Goal: Information Seeking & Learning: Find specific fact

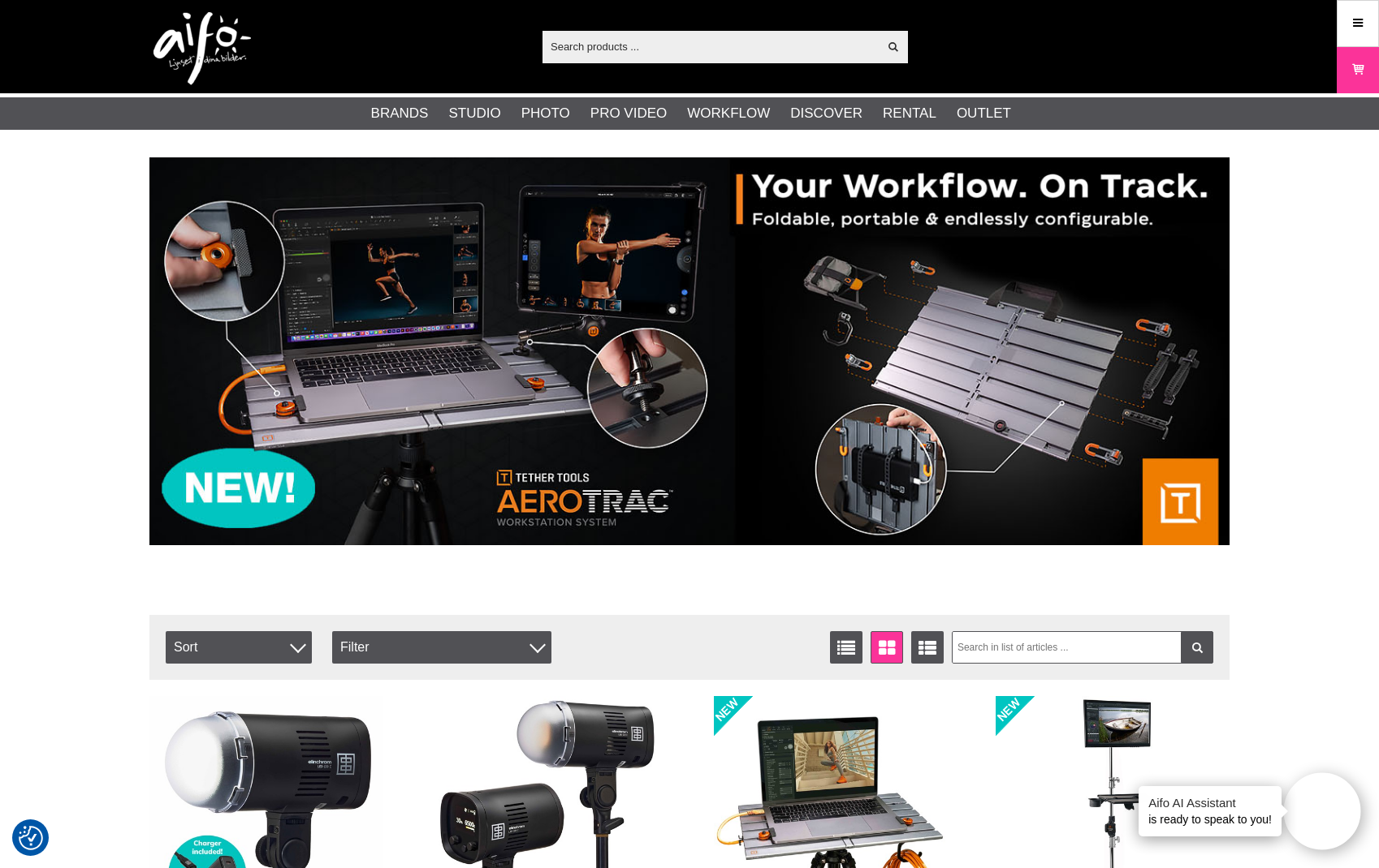
click at [833, 53] on input "text" at bounding box center [710, 46] width 335 height 25
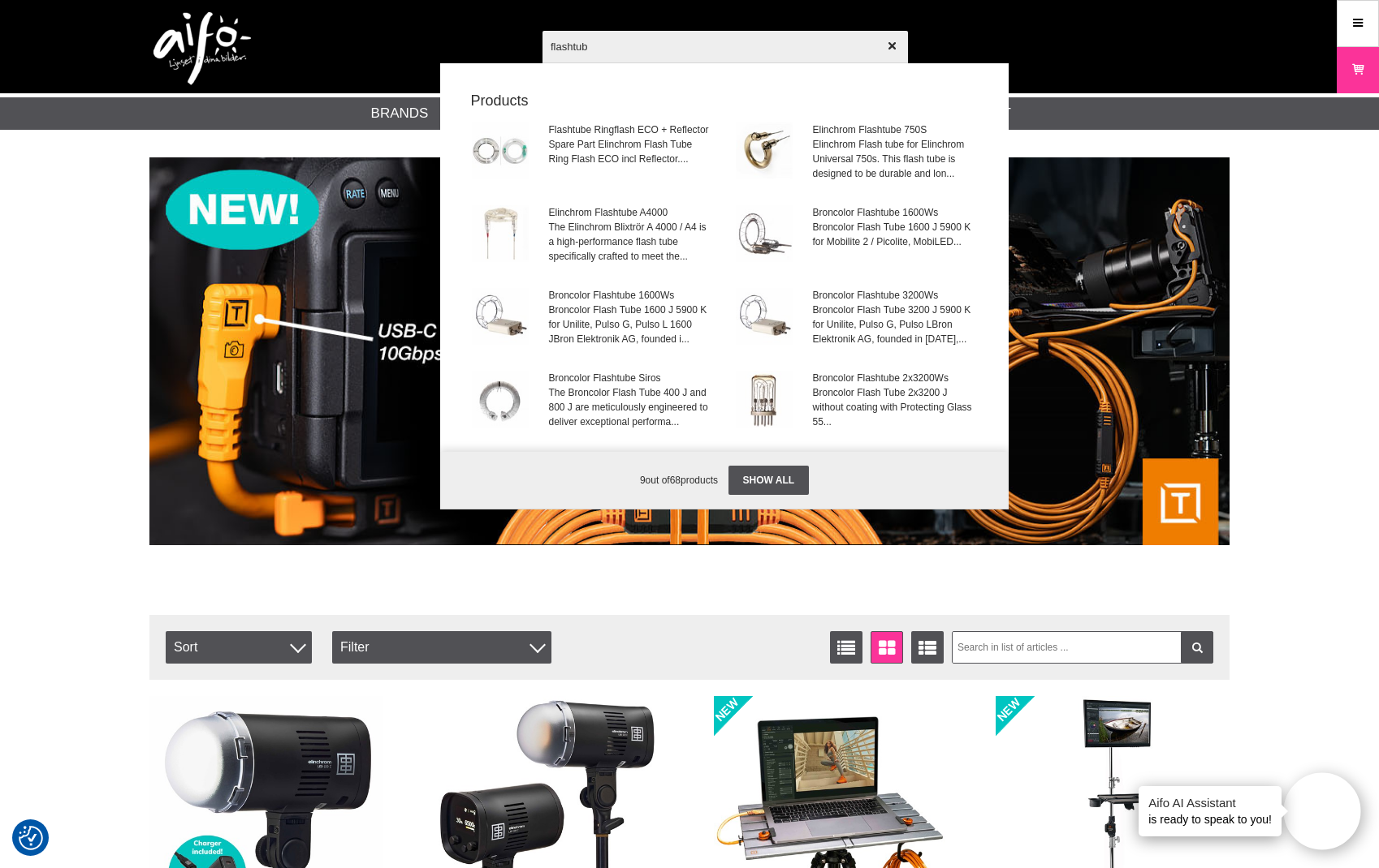
type input "flashtube"
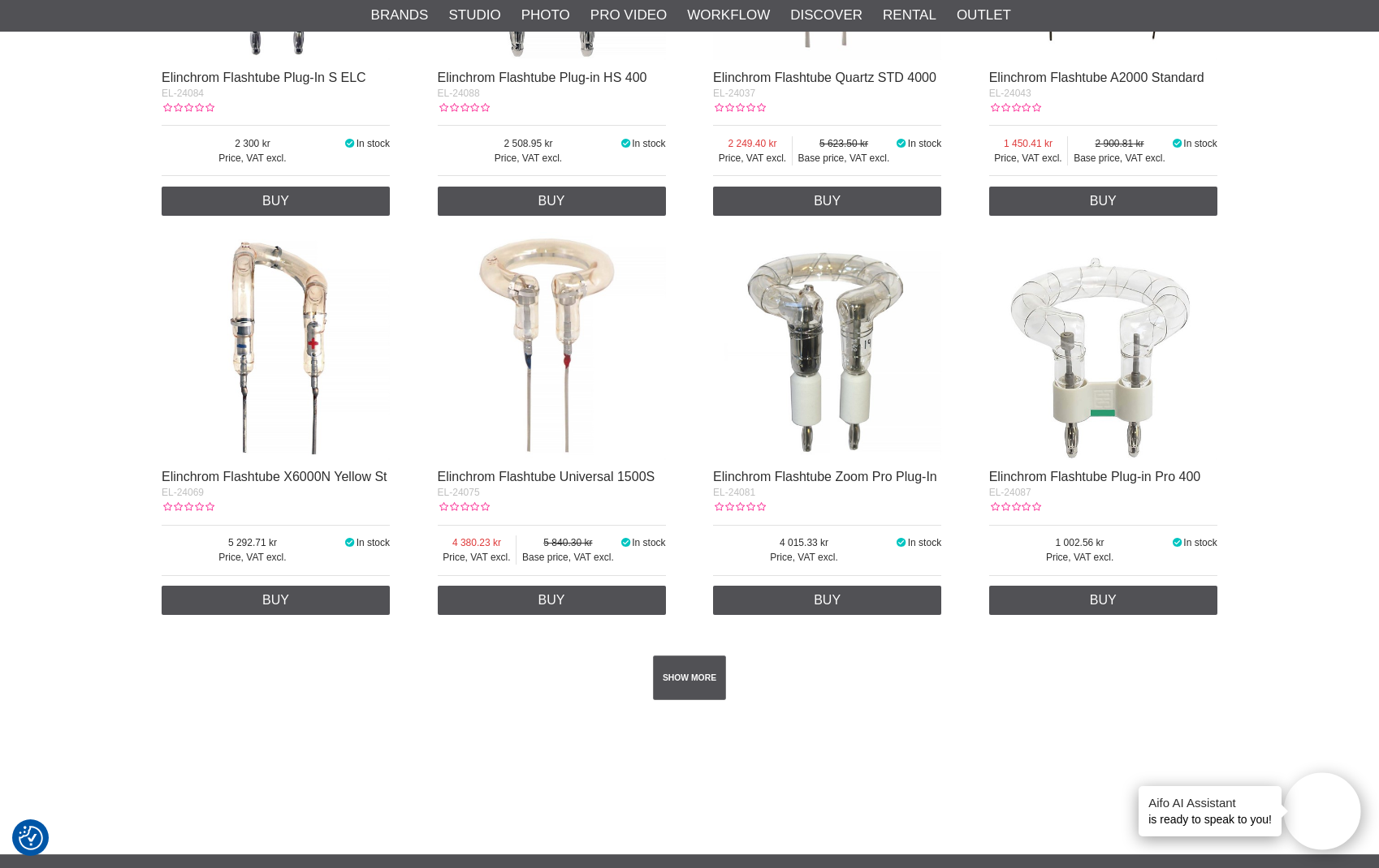
scroll to position [2607, 0]
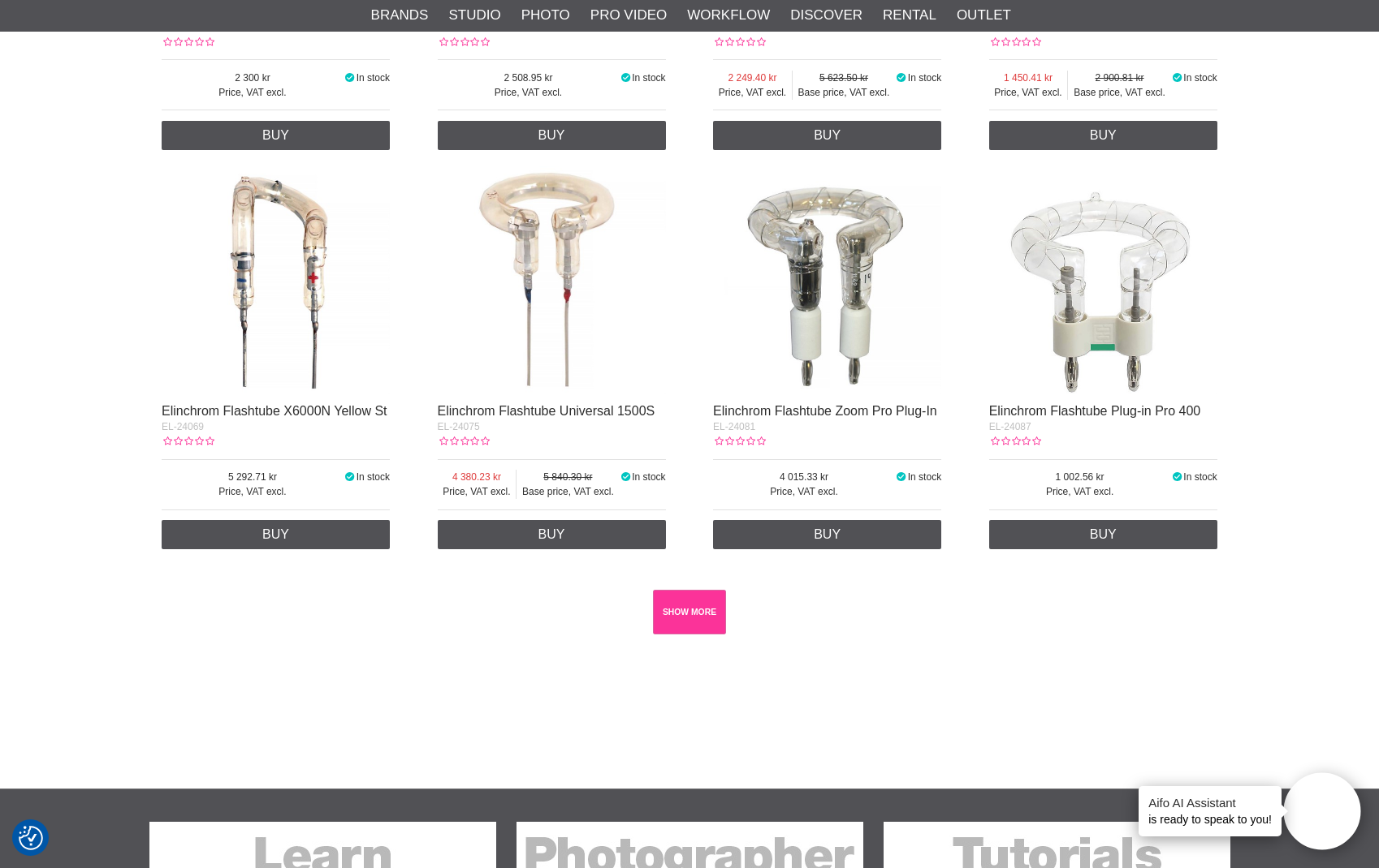
click at [680, 619] on link "SHOW MORE" at bounding box center [689, 611] width 74 height 45
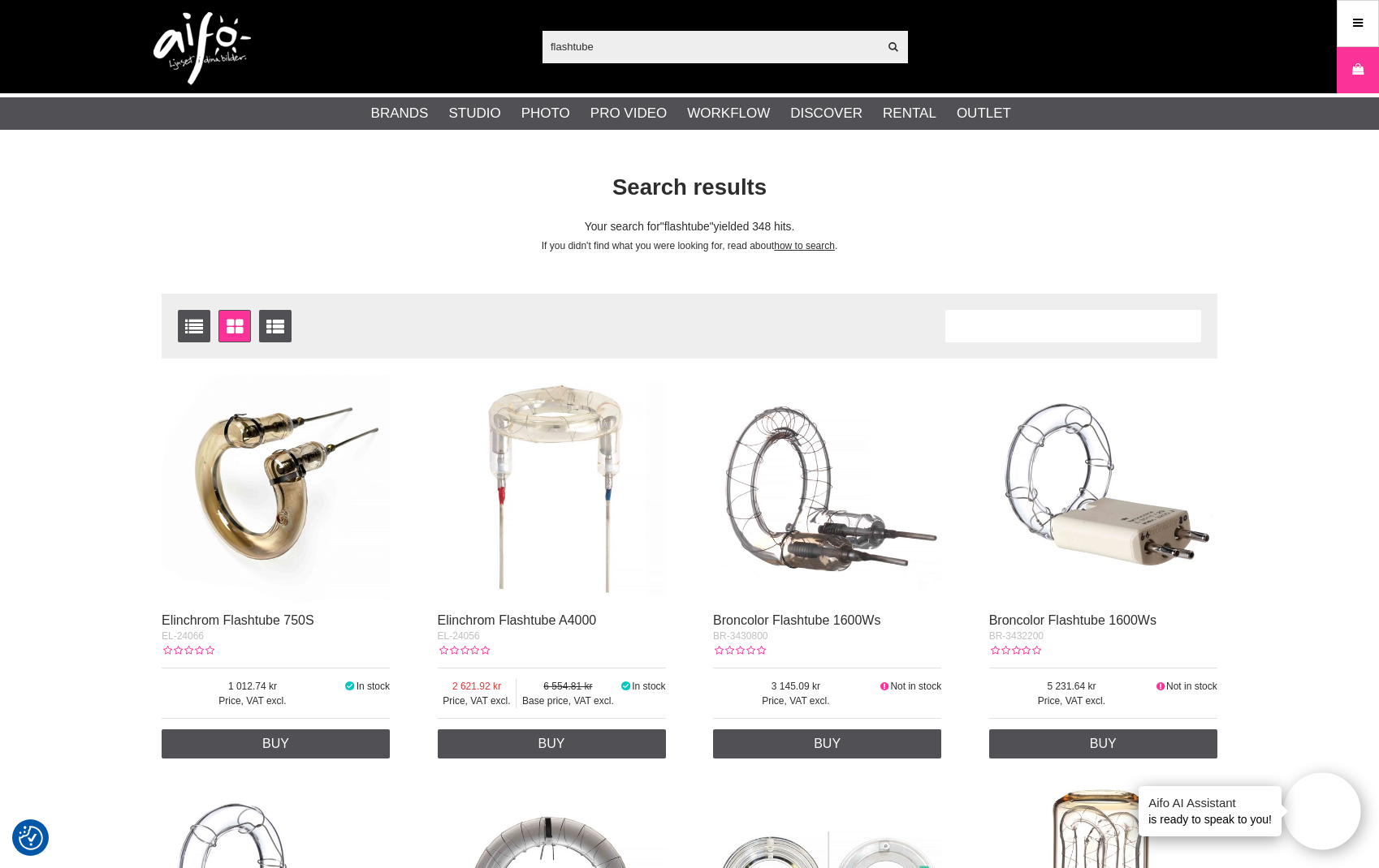
scroll to position [0, 1]
click at [1002, 324] on div "Number of articles 348" at bounding box center [1073, 326] width 256 height 33
click at [1006, 322] on div "Number of articles 348" at bounding box center [1073, 326] width 256 height 33
click at [697, 47] on input "flashtube" at bounding box center [710, 46] width 335 height 25
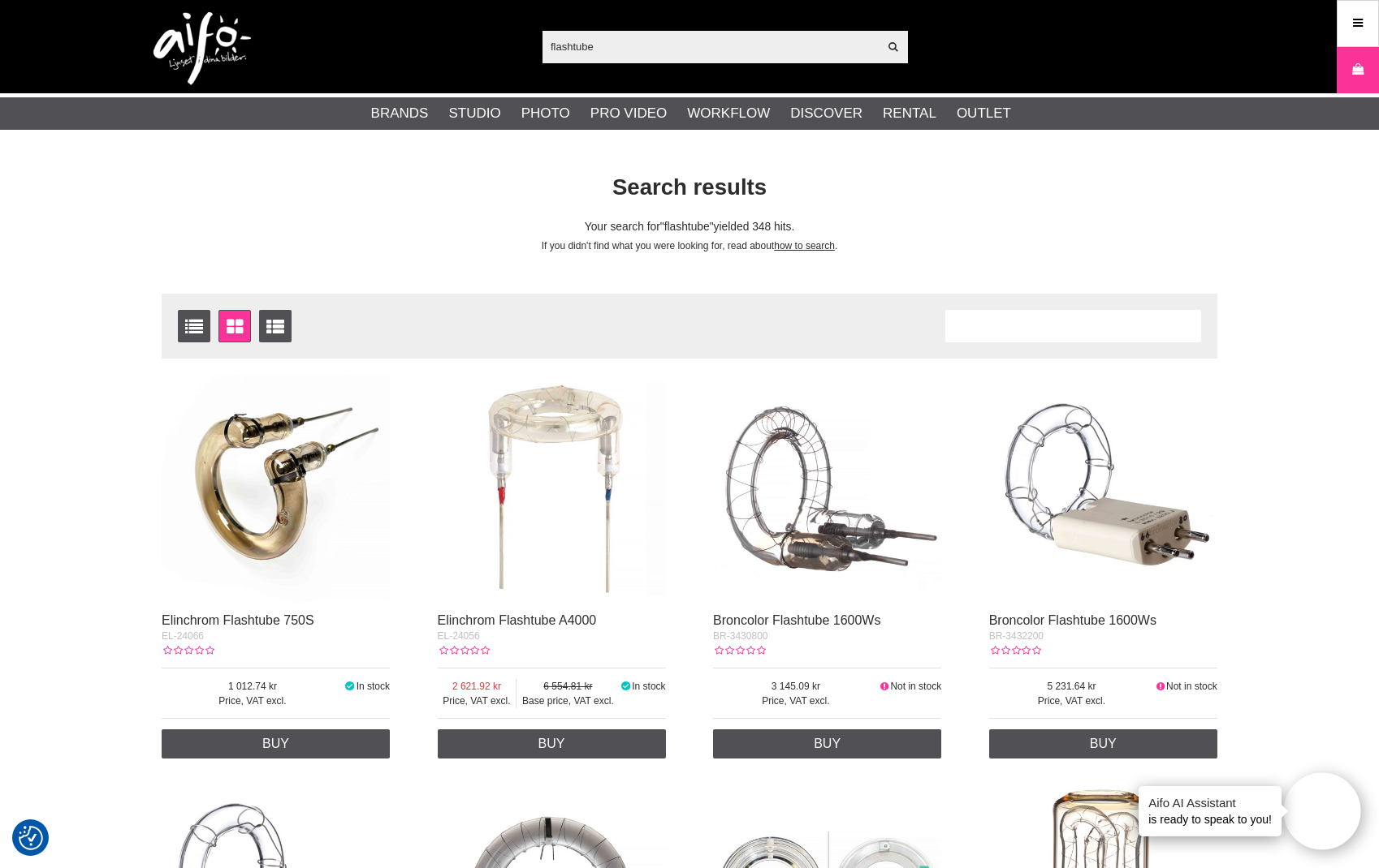
click at [697, 47] on input "flashtube" at bounding box center [710, 46] width 335 height 25
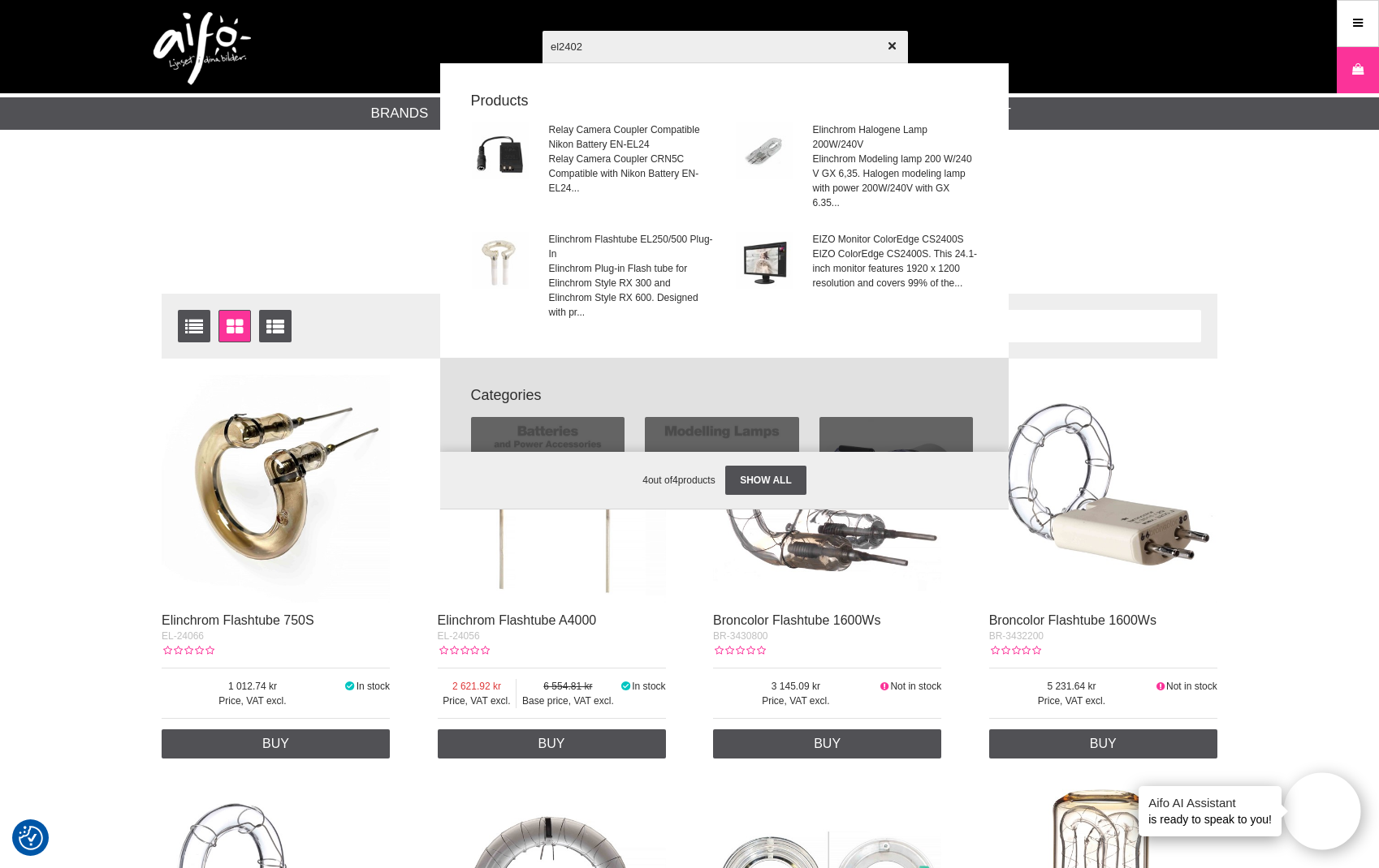
type input "el24029"
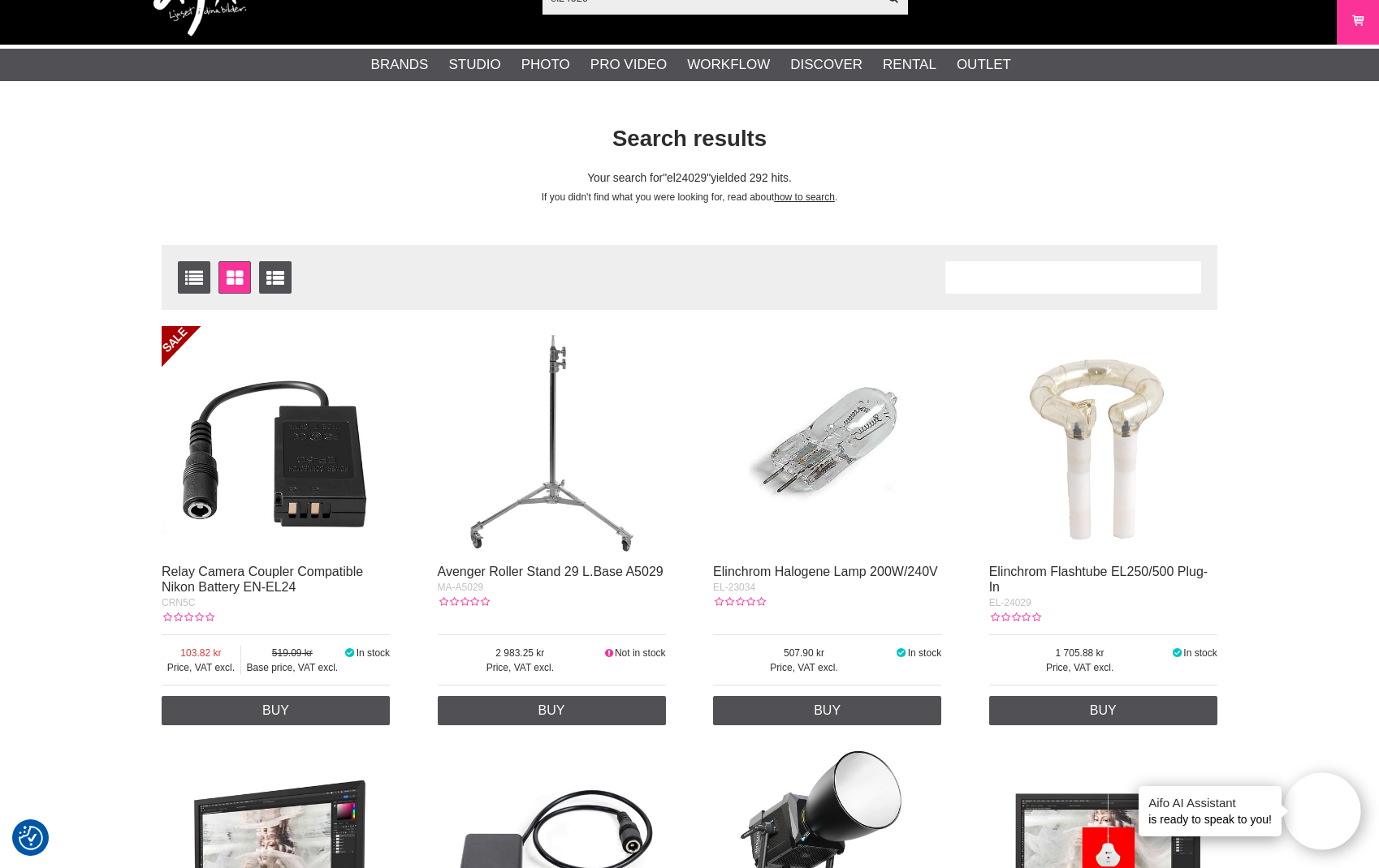
scroll to position [119, 0]
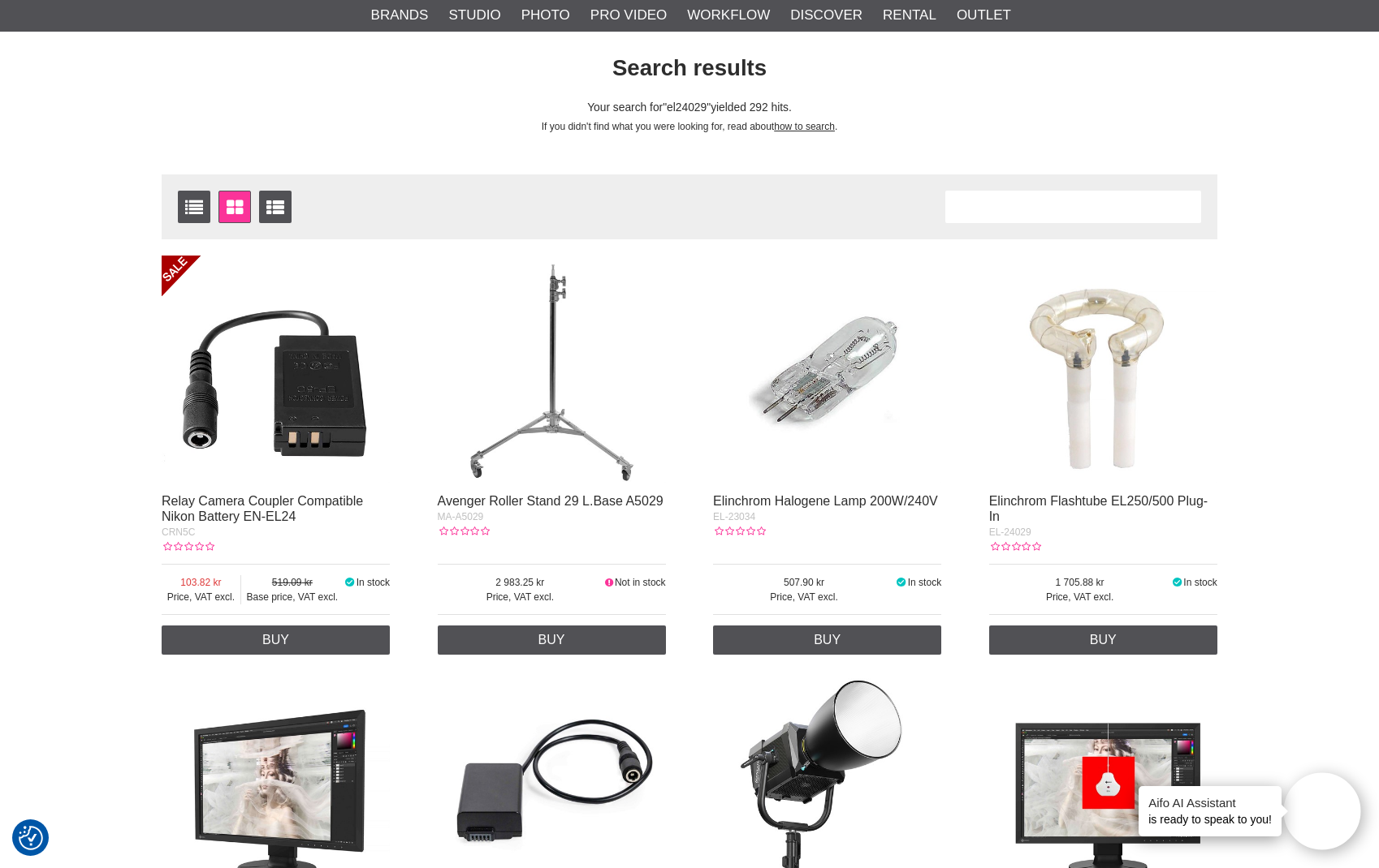
click at [1136, 336] on img at bounding box center [1102, 370] width 228 height 228
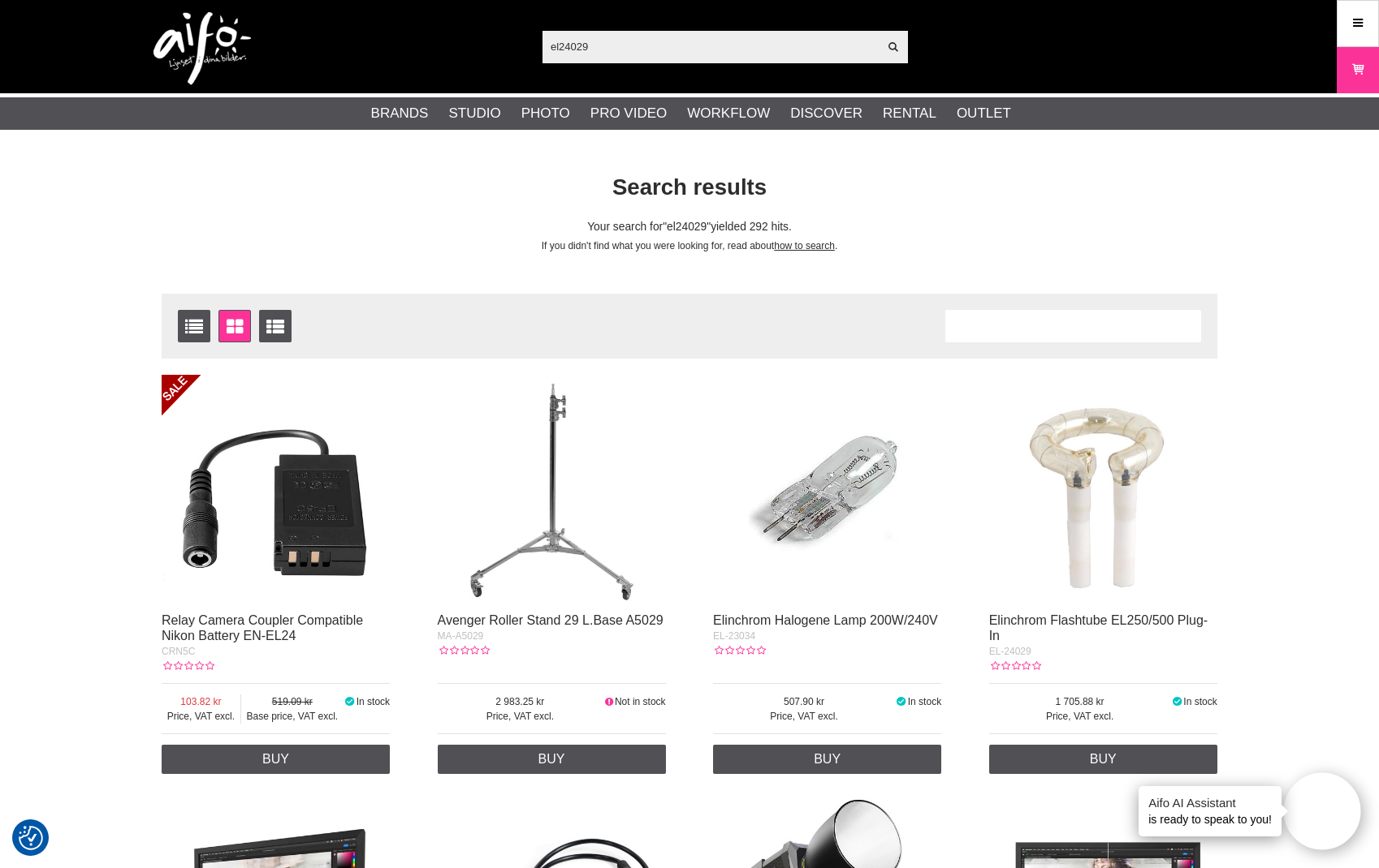
click at [614, 38] on input "el24029" at bounding box center [710, 46] width 335 height 25
click at [599, 48] on input "el24029" at bounding box center [710, 46] width 335 height 25
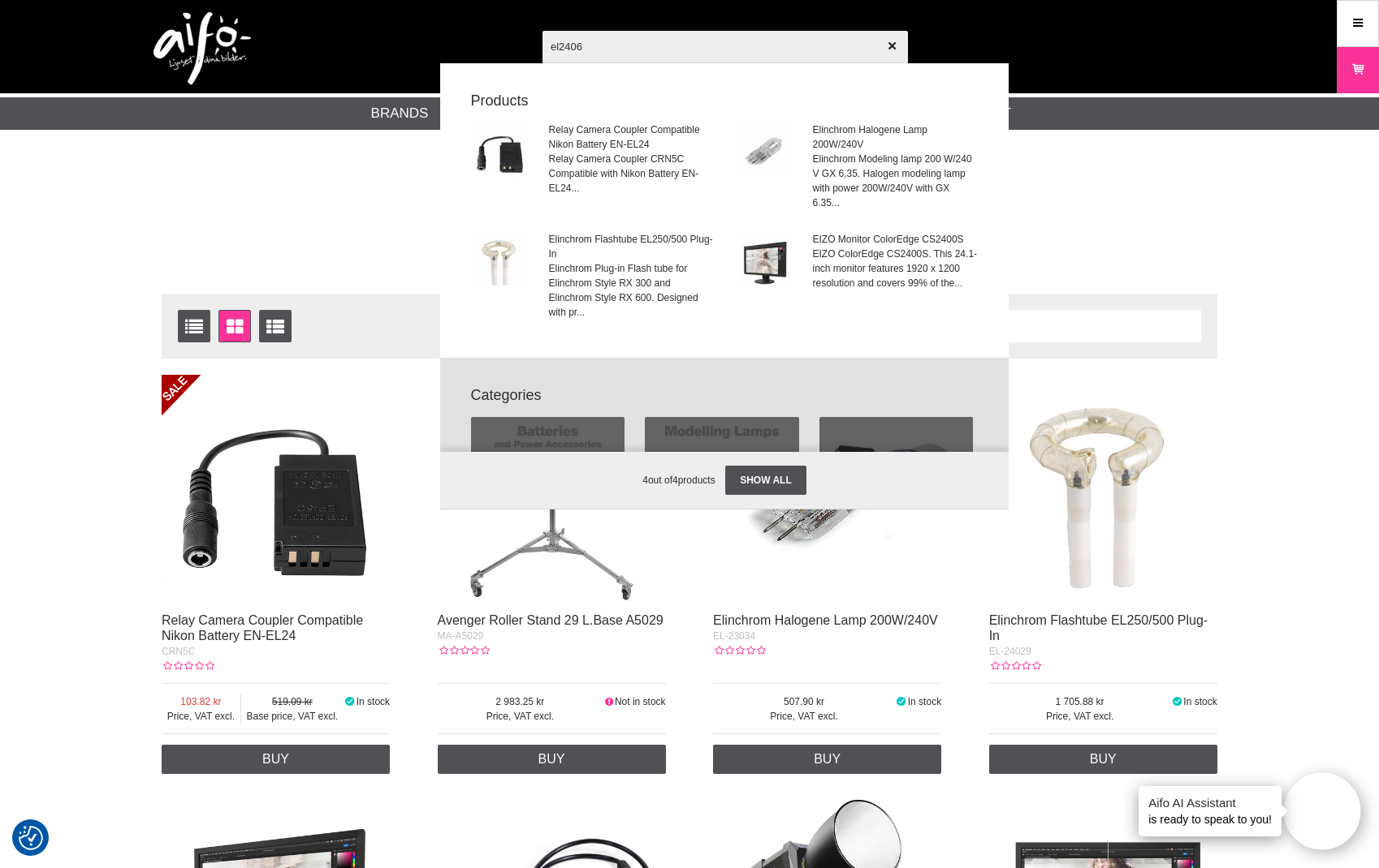
type input "el24068"
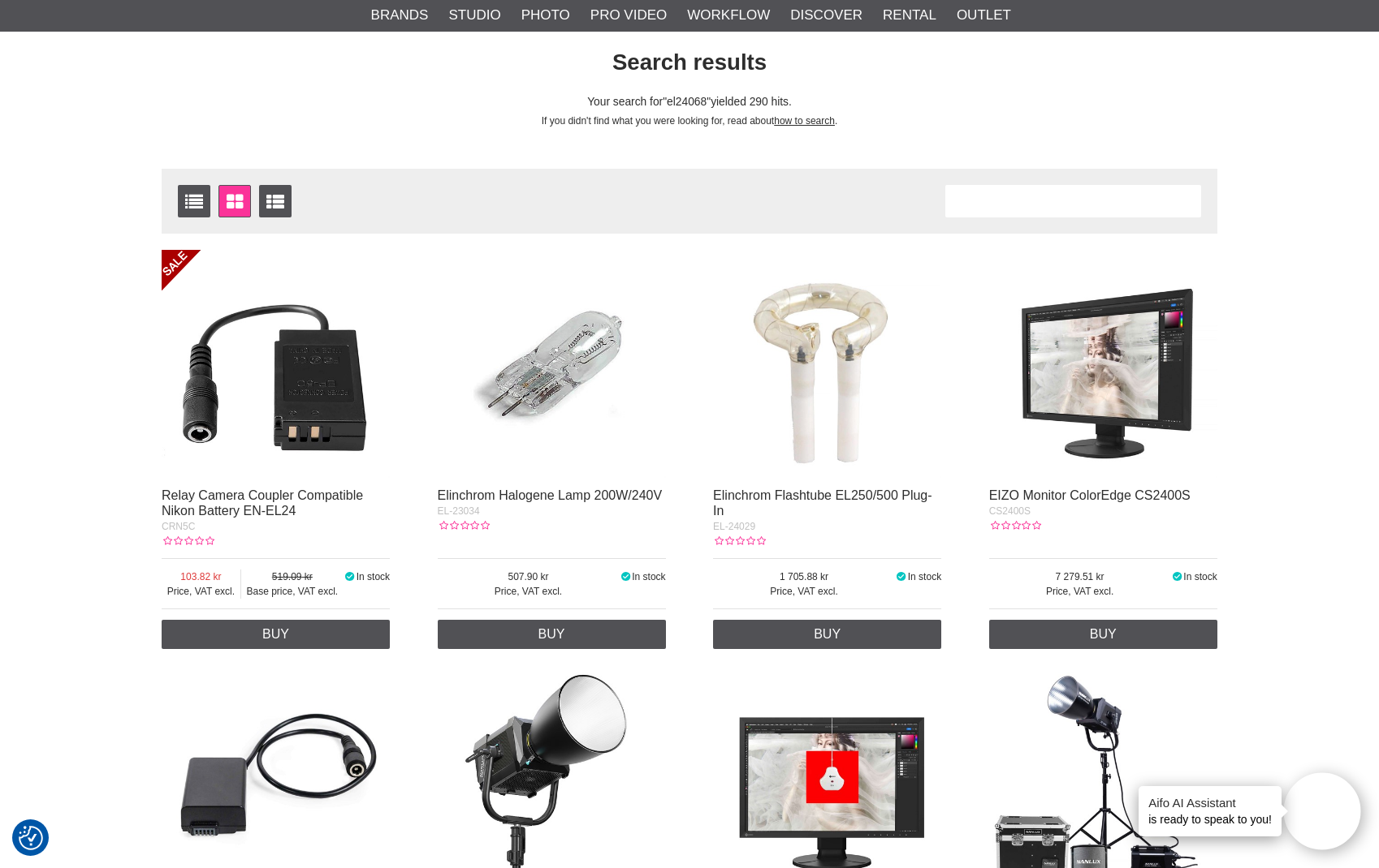
scroll to position [298, 0]
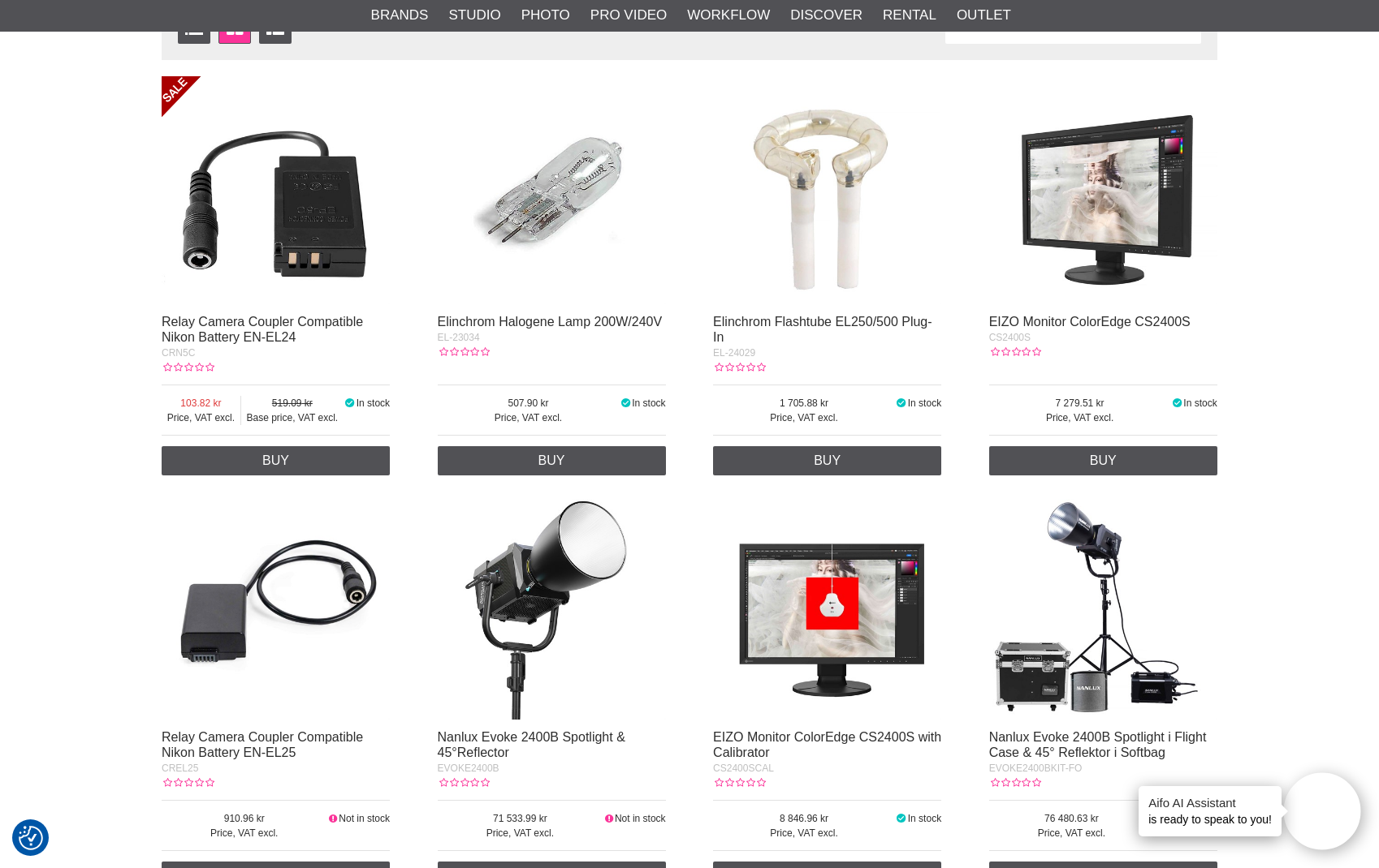
click at [572, 195] on img at bounding box center [551, 190] width 228 height 228
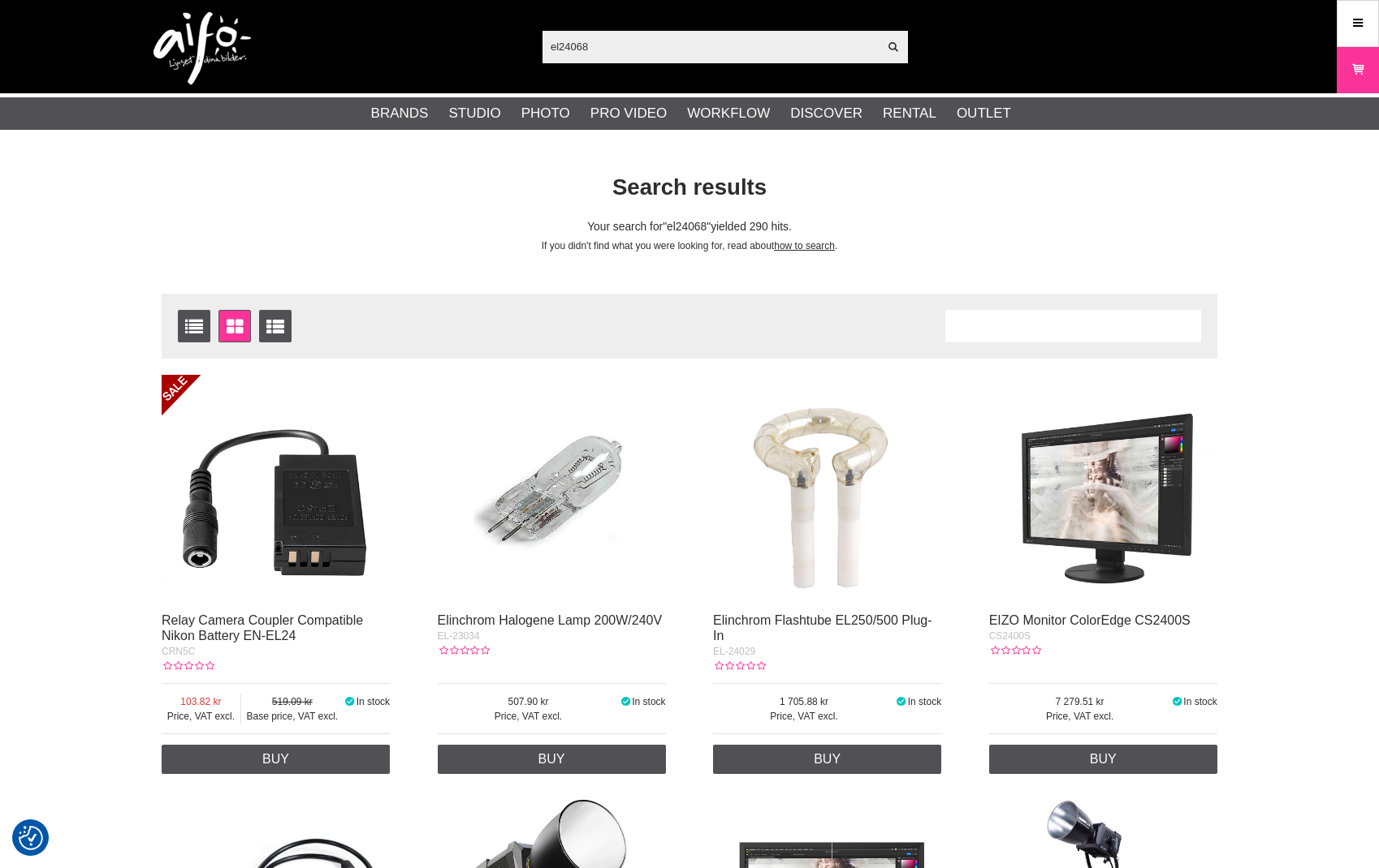
checkbox input "true"
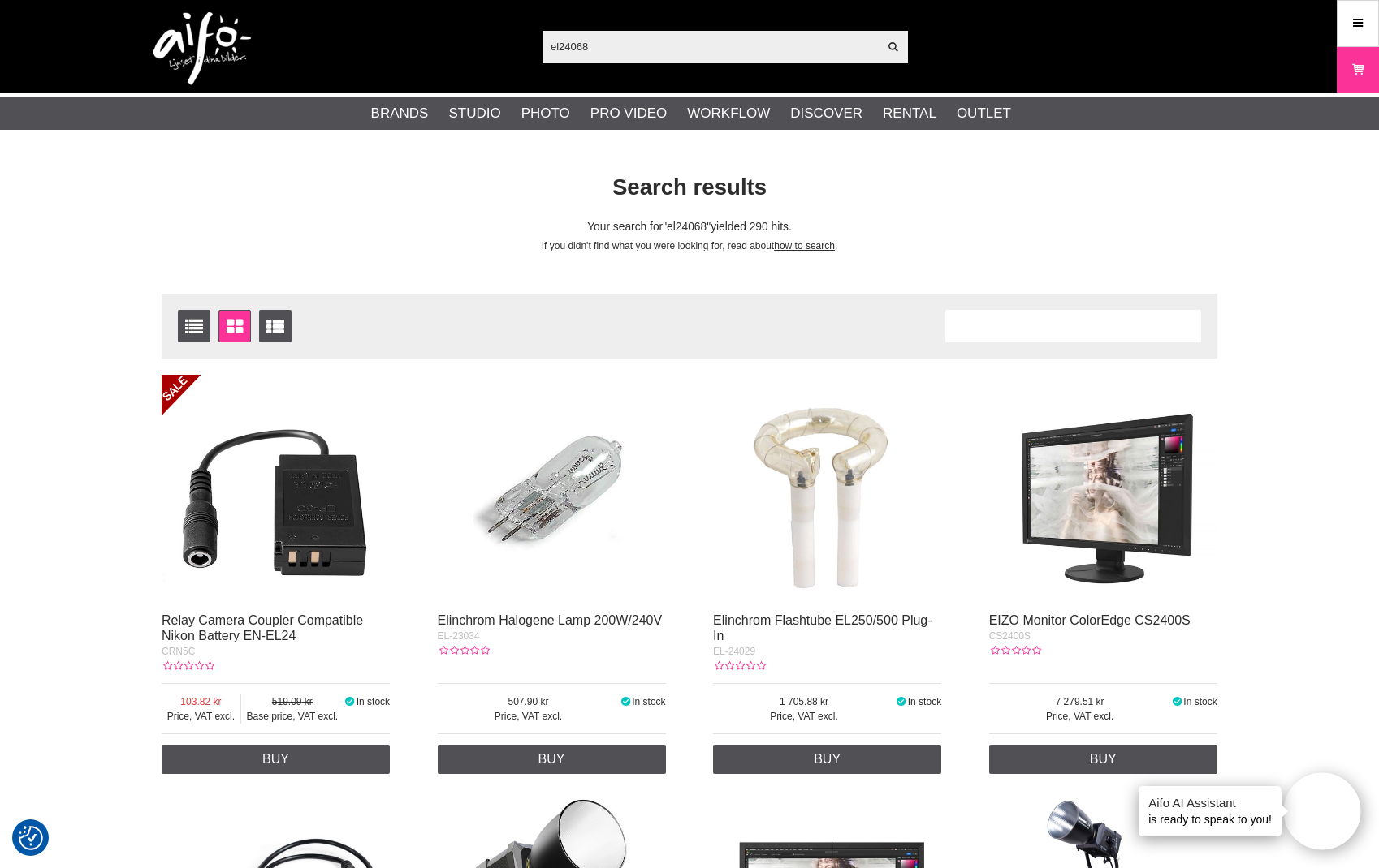
drag, startPoint x: 608, startPoint y: 45, endPoint x: 526, endPoint y: 44, distance: 82.0
click at [526, 44] on div "el24068 Show all Products Categories out of products Your search for yielded no…" at bounding box center [689, 47] width 1104 height 93
drag, startPoint x: 558, startPoint y: 47, endPoint x: 606, endPoint y: 47, distance: 48.0
click at [559, 47] on input "el24068" at bounding box center [710, 46] width 335 height 25
type input "el-24068"
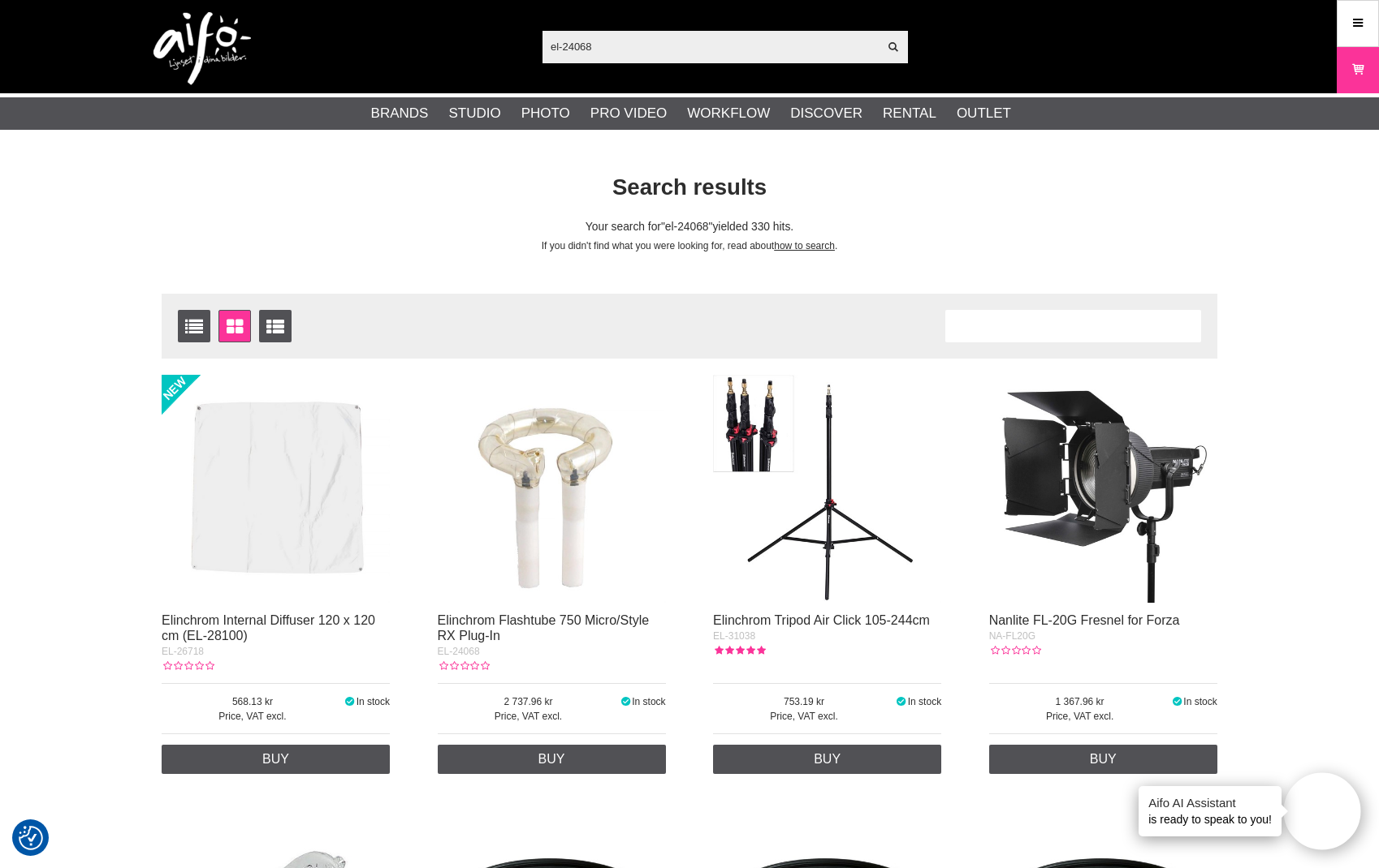
scroll to position [79, 0]
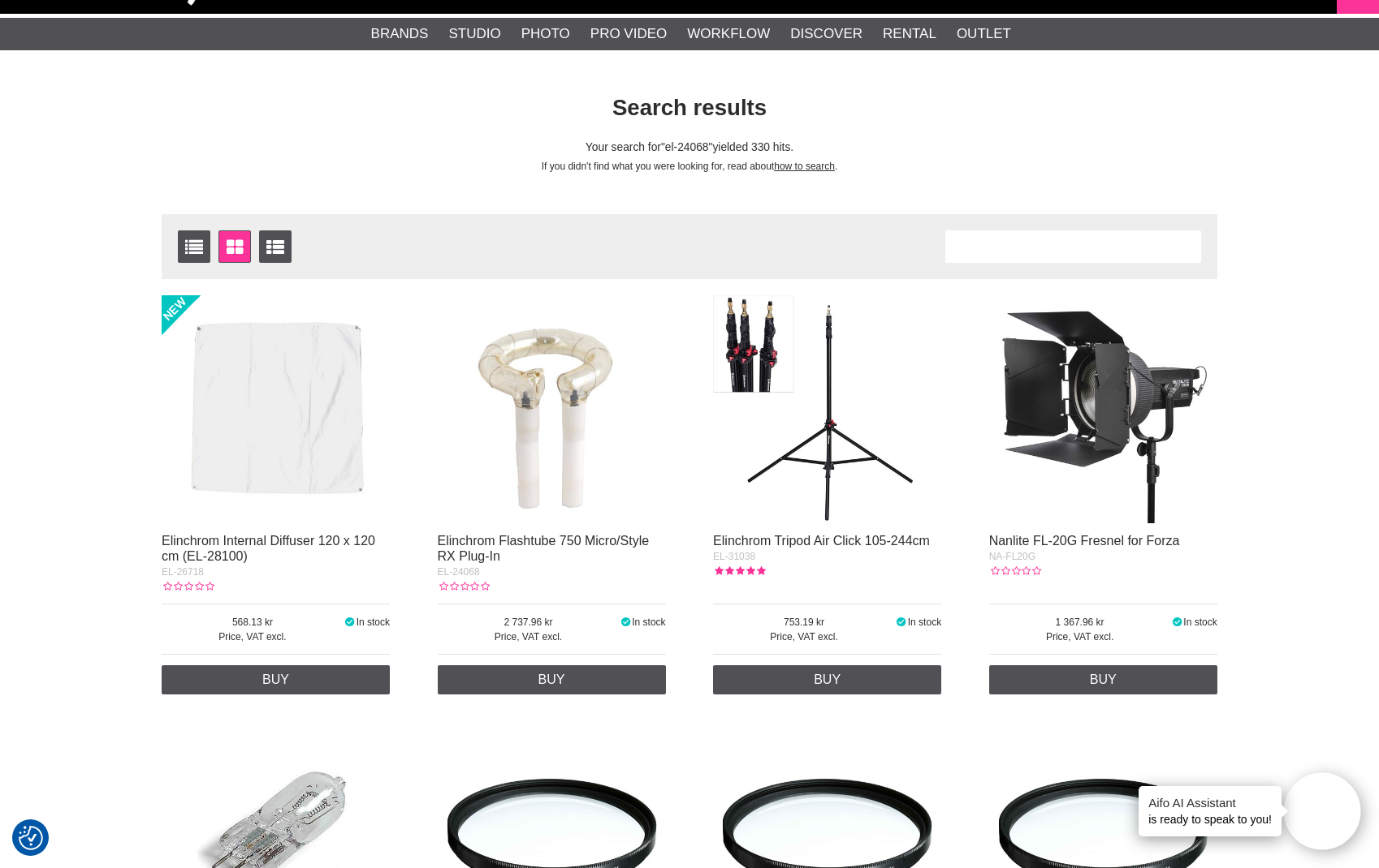
click at [540, 390] on img at bounding box center [551, 409] width 228 height 228
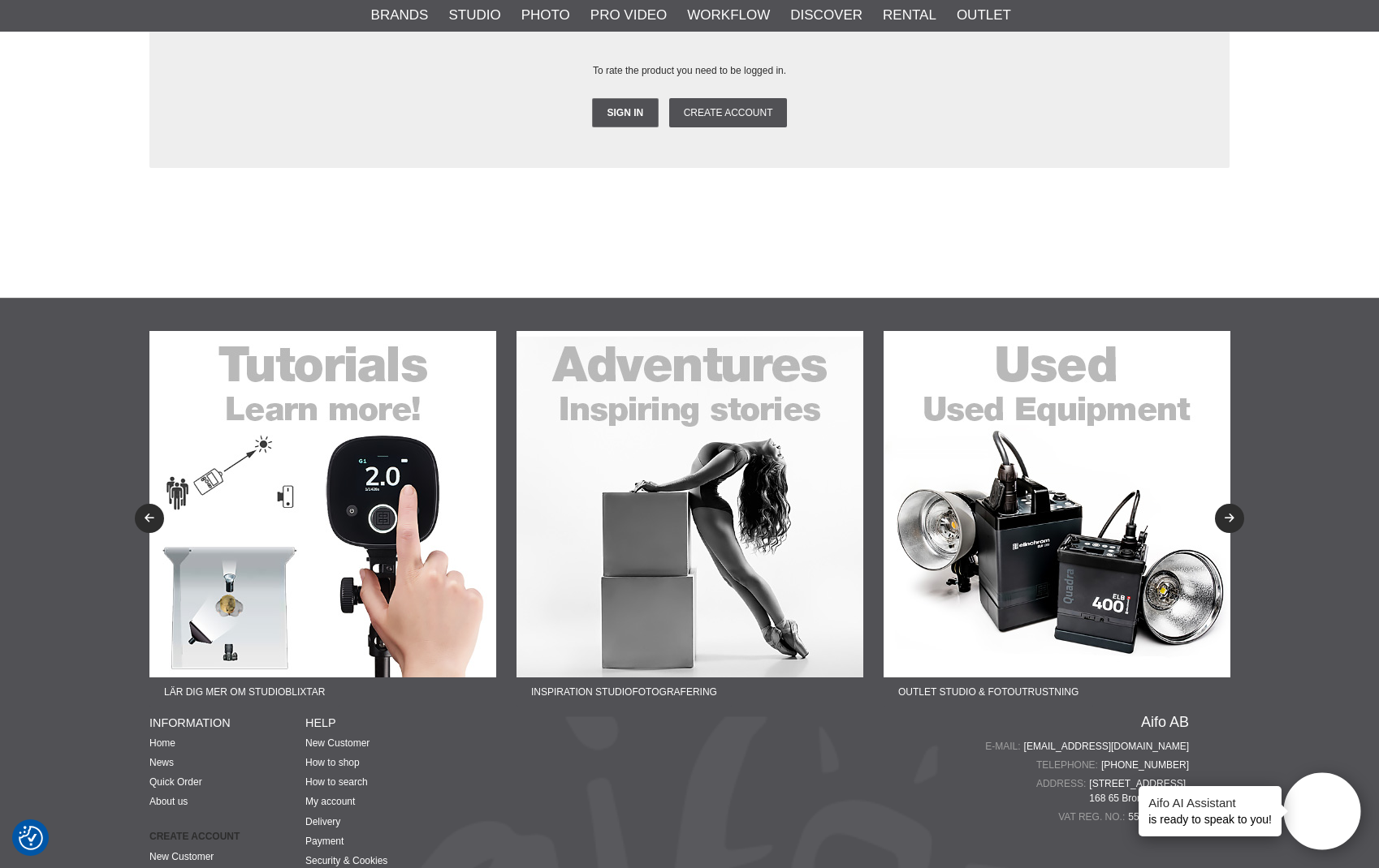
scroll to position [2088, 0]
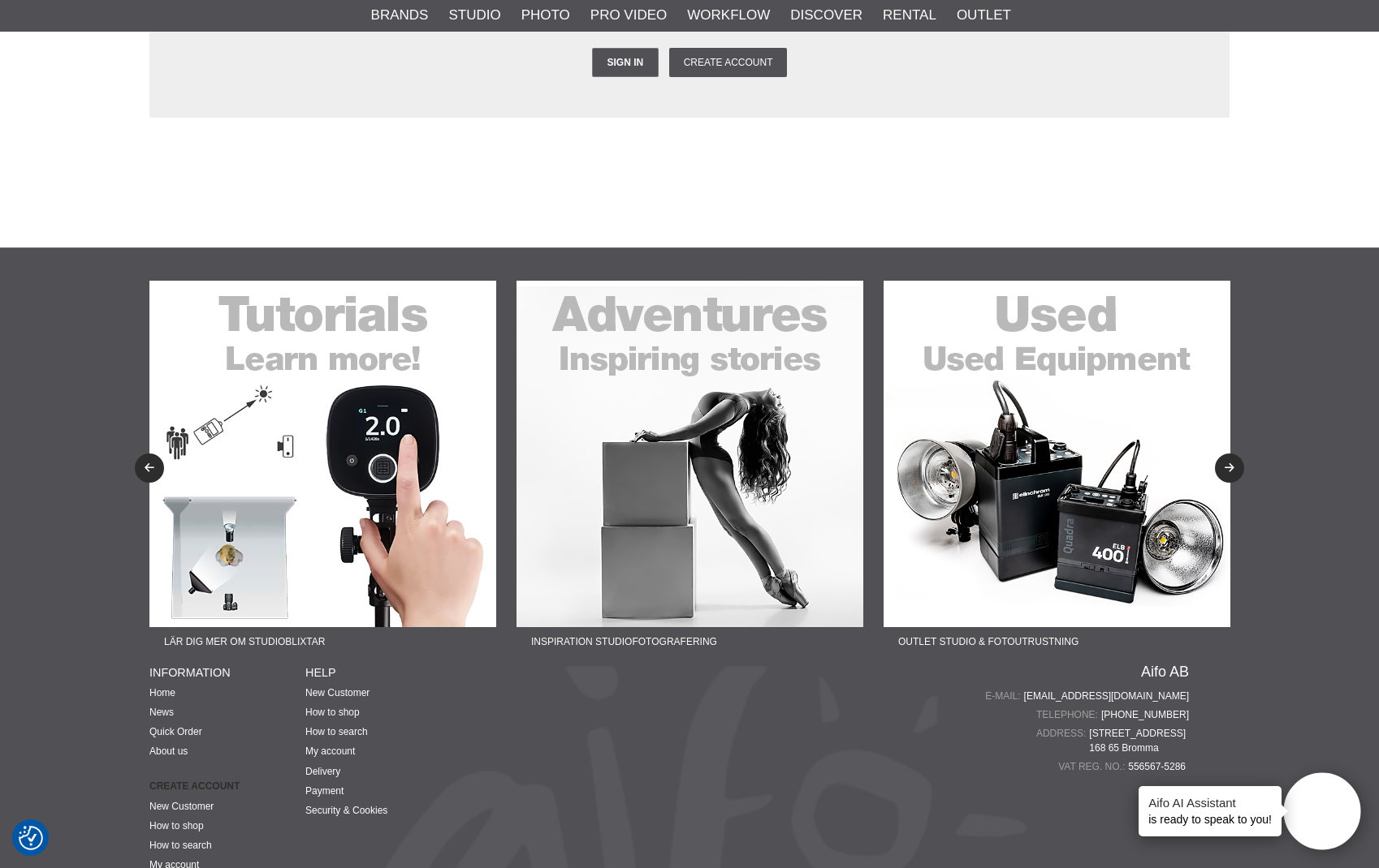
click at [1020, 437] on img at bounding box center [1057, 454] width 347 height 347
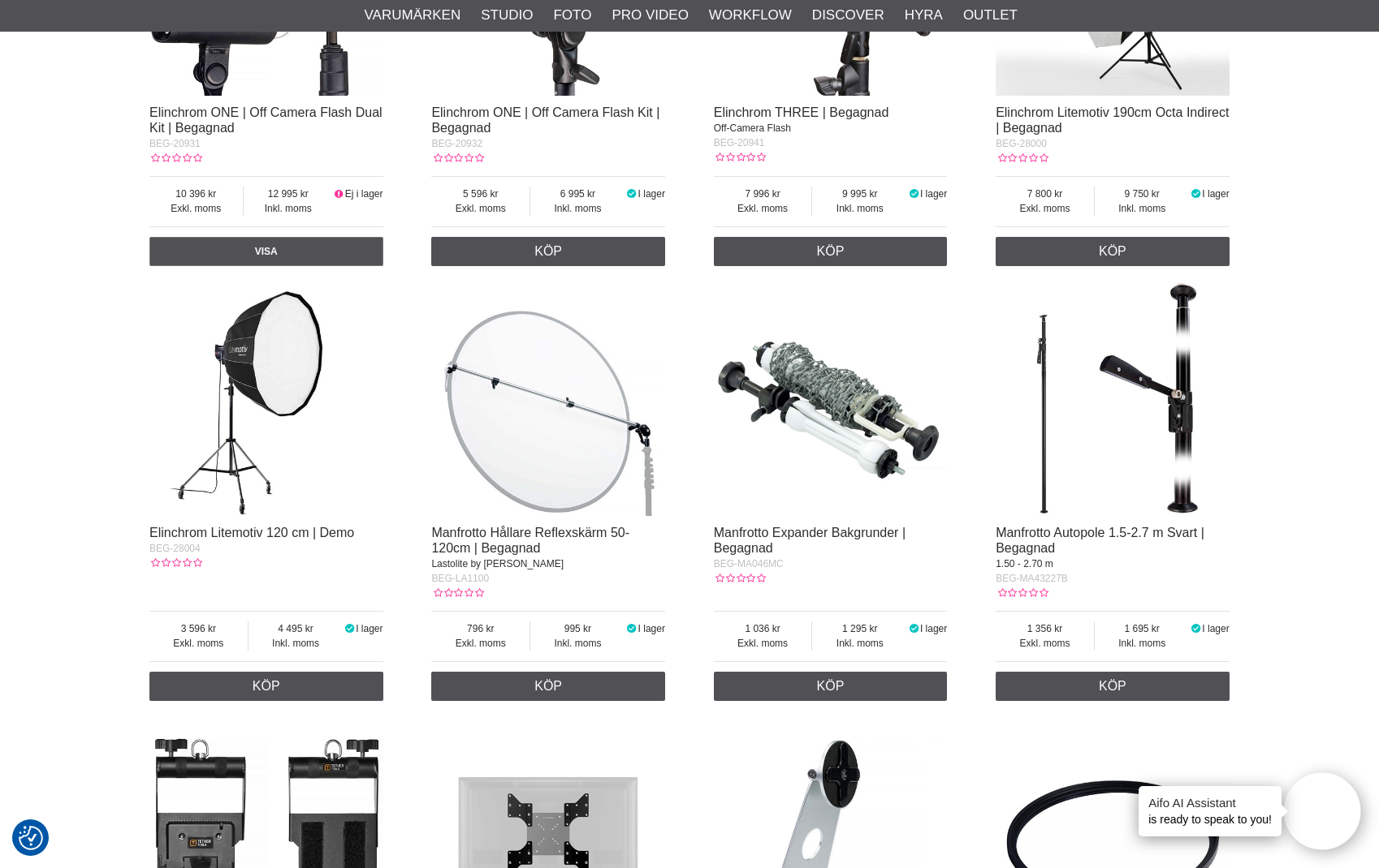
scroll to position [1934, 0]
